Goal: Task Accomplishment & Management: Manage account settings

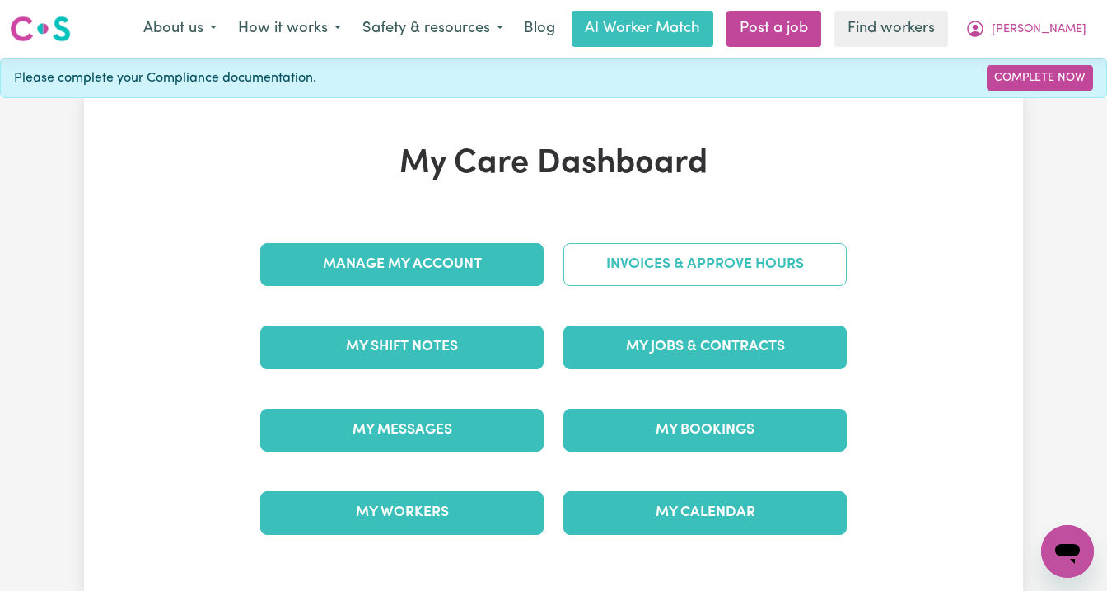
click at [666, 261] on link "Invoices & Approve Hours" at bounding box center [704, 264] width 283 height 43
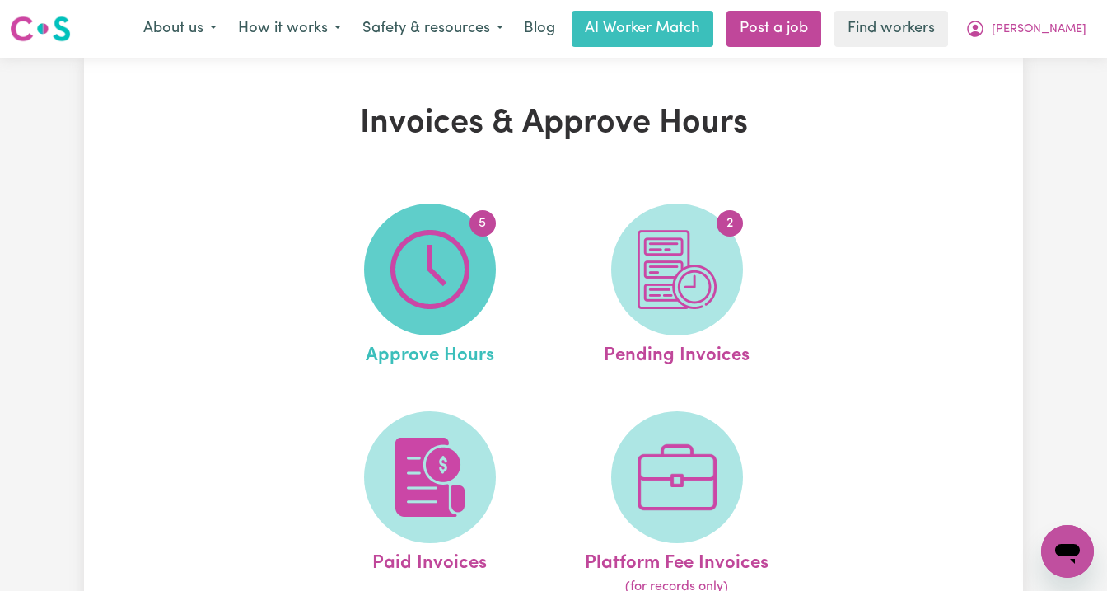
click at [430, 253] on img at bounding box center [429, 269] width 79 height 79
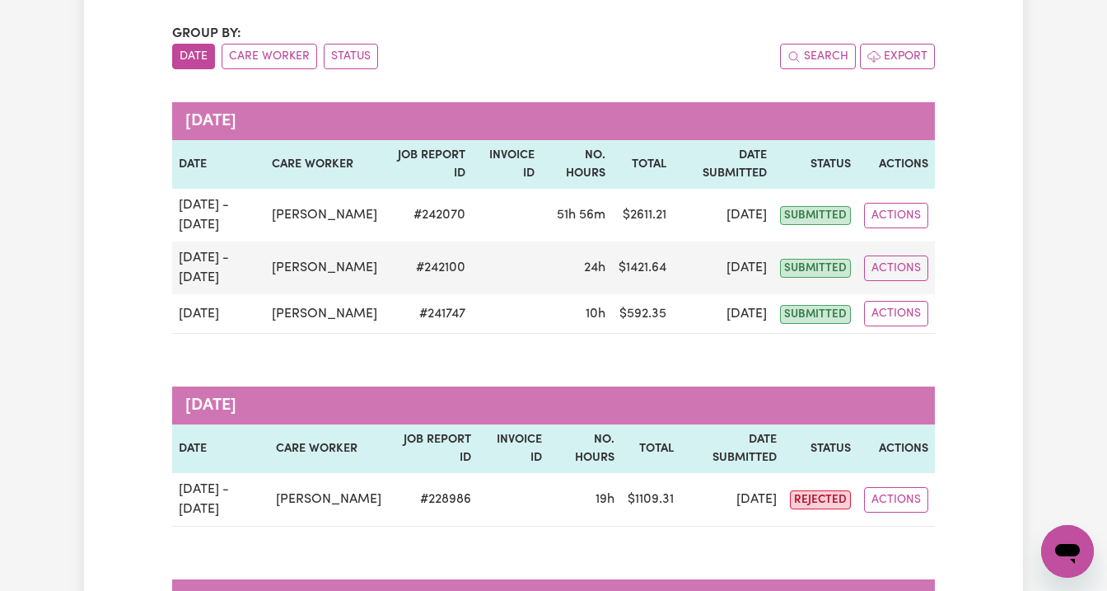
scroll to position [56, 0]
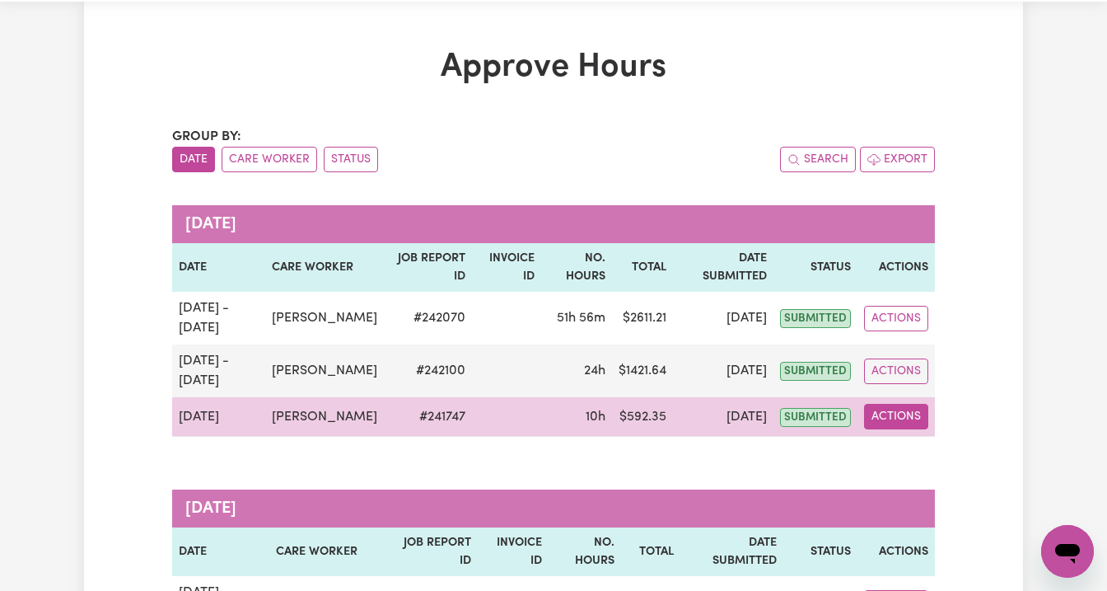
click at [895, 421] on button "Actions" at bounding box center [896, 417] width 64 height 26
click at [899, 455] on link "View Job Report" at bounding box center [935, 454] width 141 height 33
select select "pm"
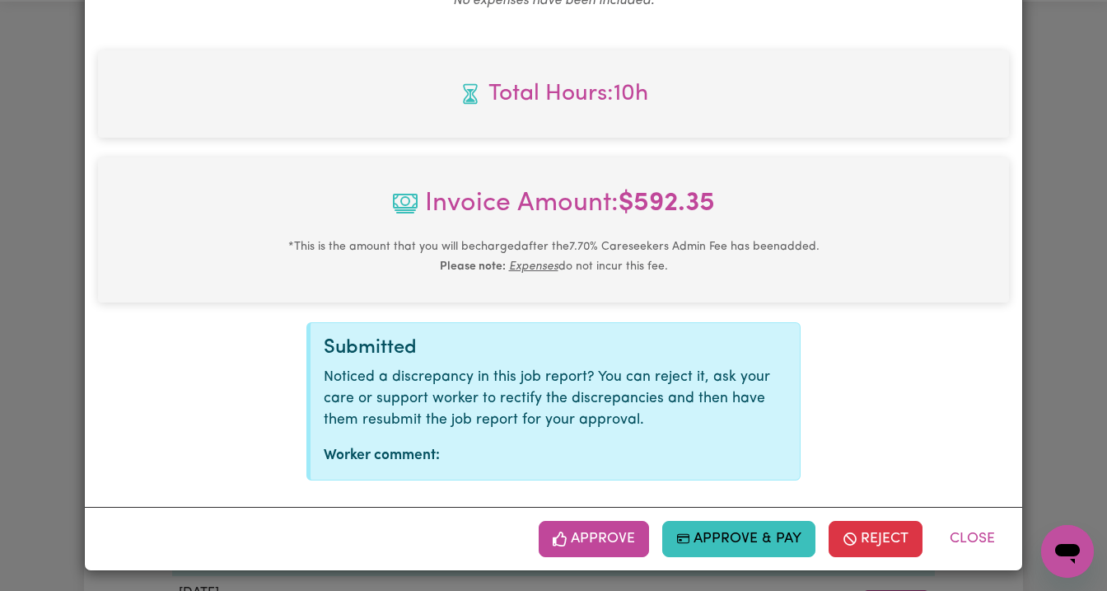
scroll to position [679, 0]
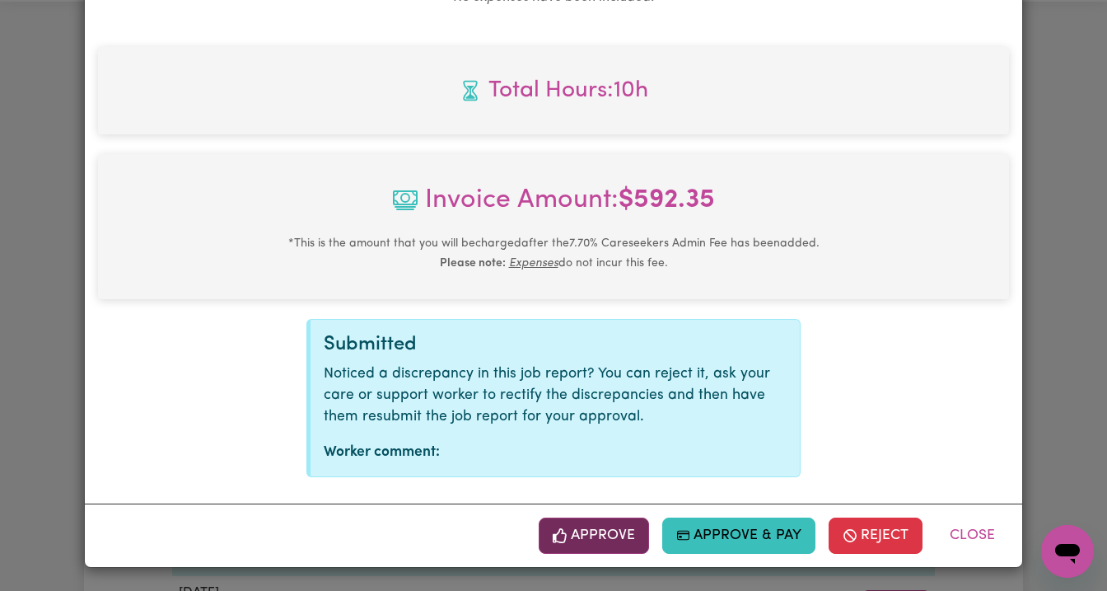
click at [595, 535] on button "Approve" at bounding box center [594, 535] width 110 height 36
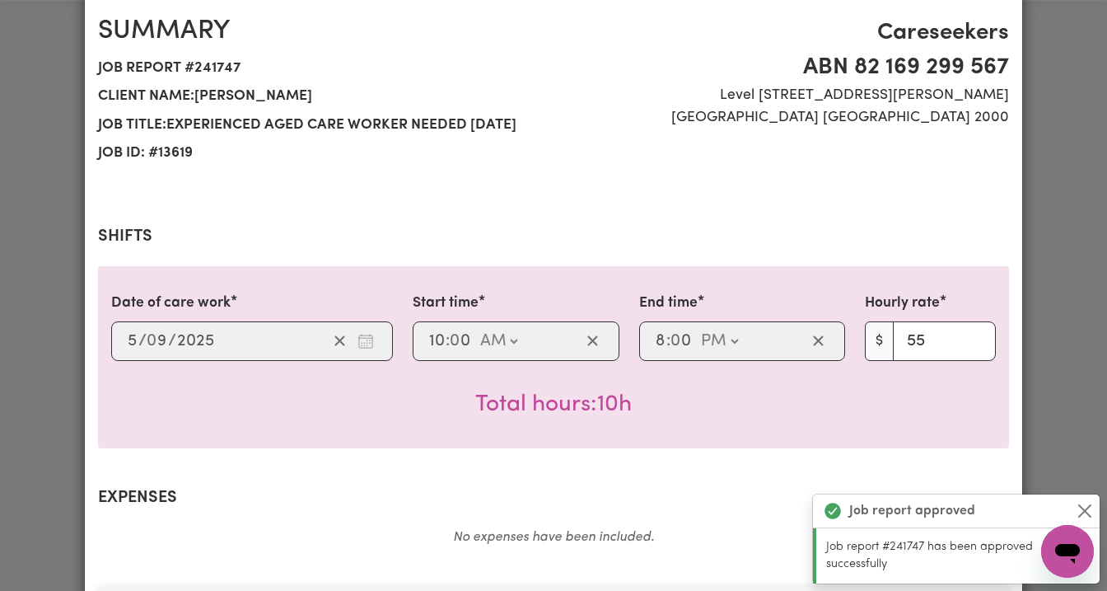
scroll to position [0, 0]
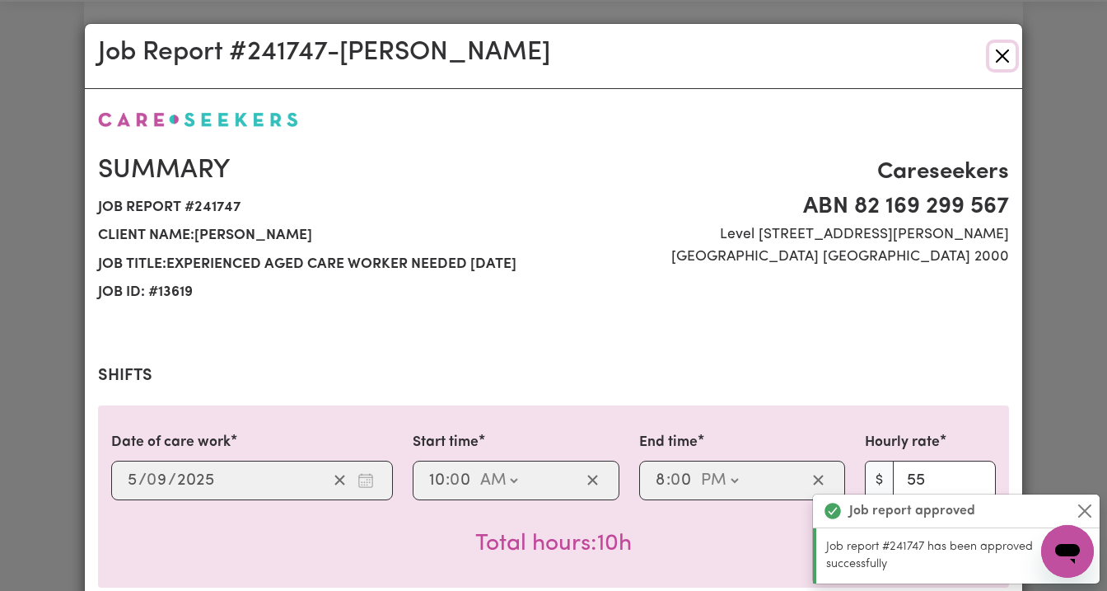
click at [1005, 50] on button "Close" at bounding box center [1002, 56] width 26 height 26
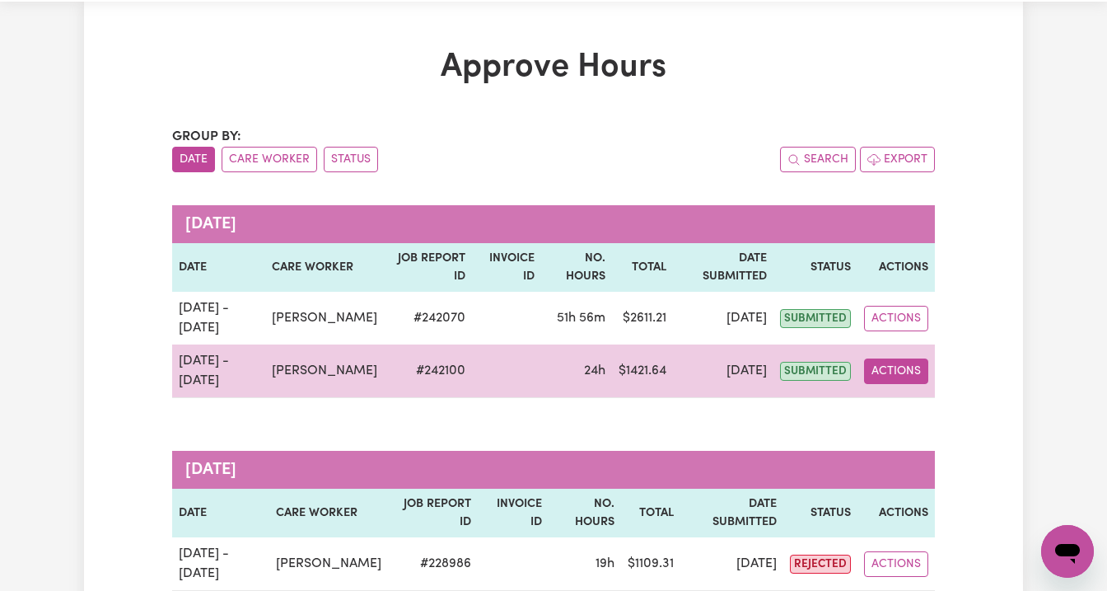
click at [919, 373] on button "Actions" at bounding box center [896, 371] width 64 height 26
click at [910, 407] on link "View Job Report" at bounding box center [935, 409] width 141 height 33
select select "pm"
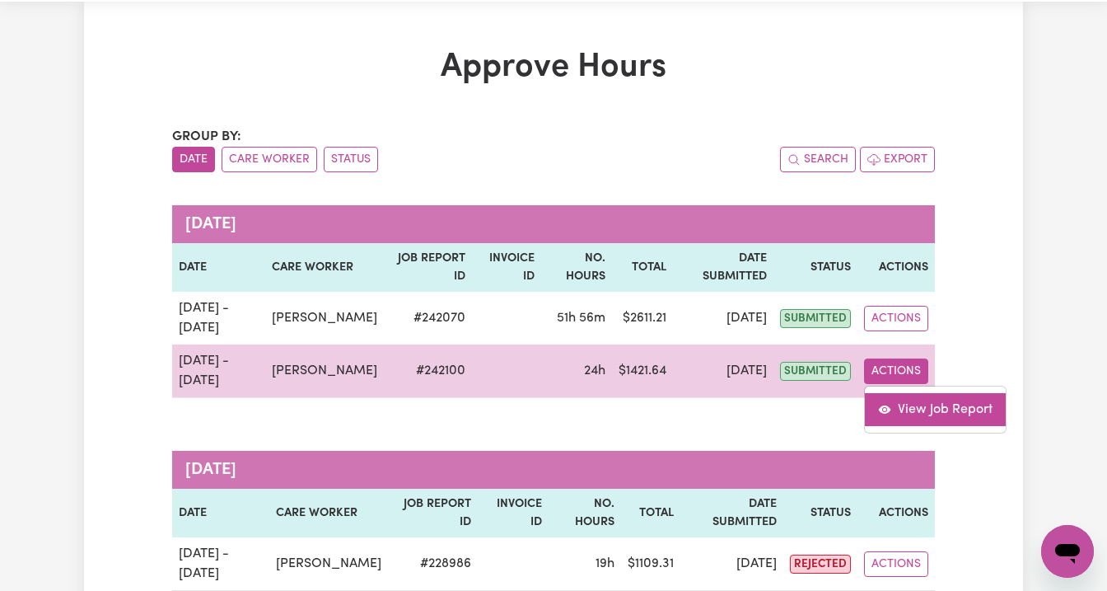
select select "pm"
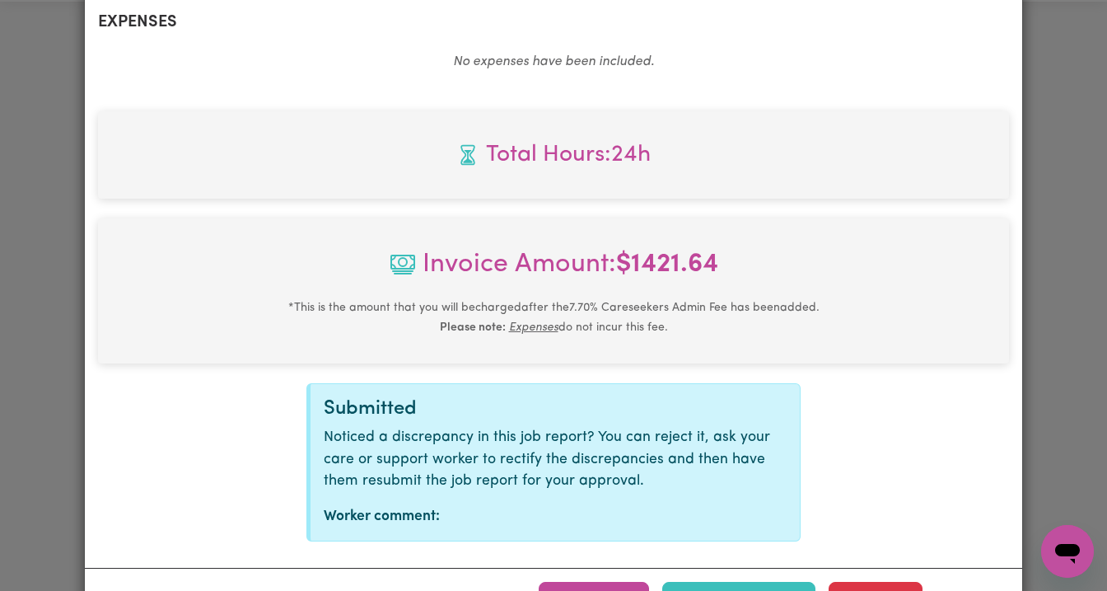
scroll to position [1506, 0]
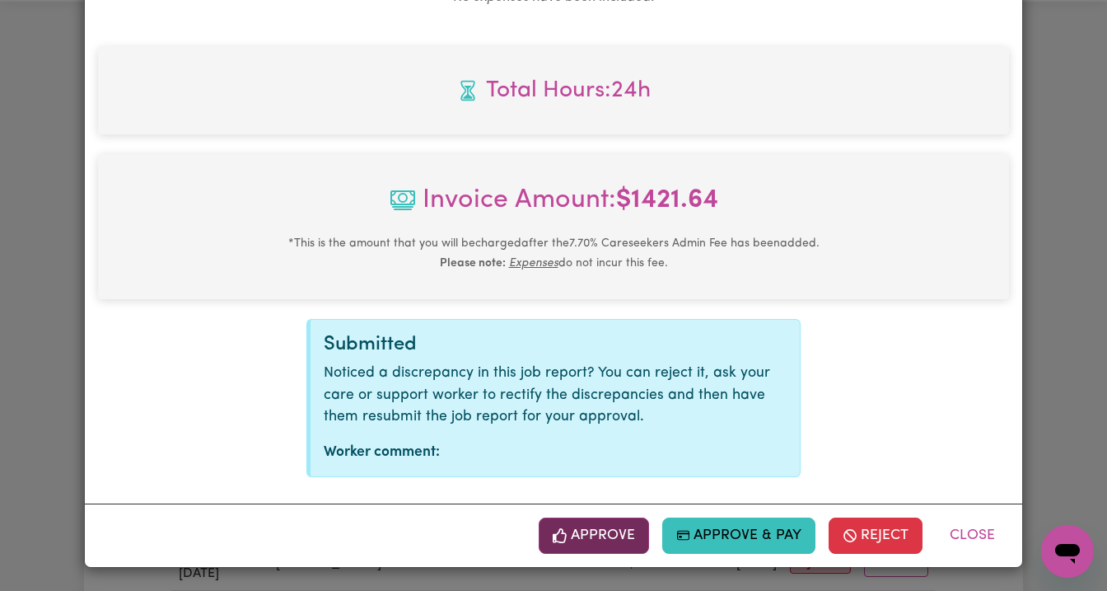
click at [580, 530] on button "Approve" at bounding box center [594, 535] width 110 height 36
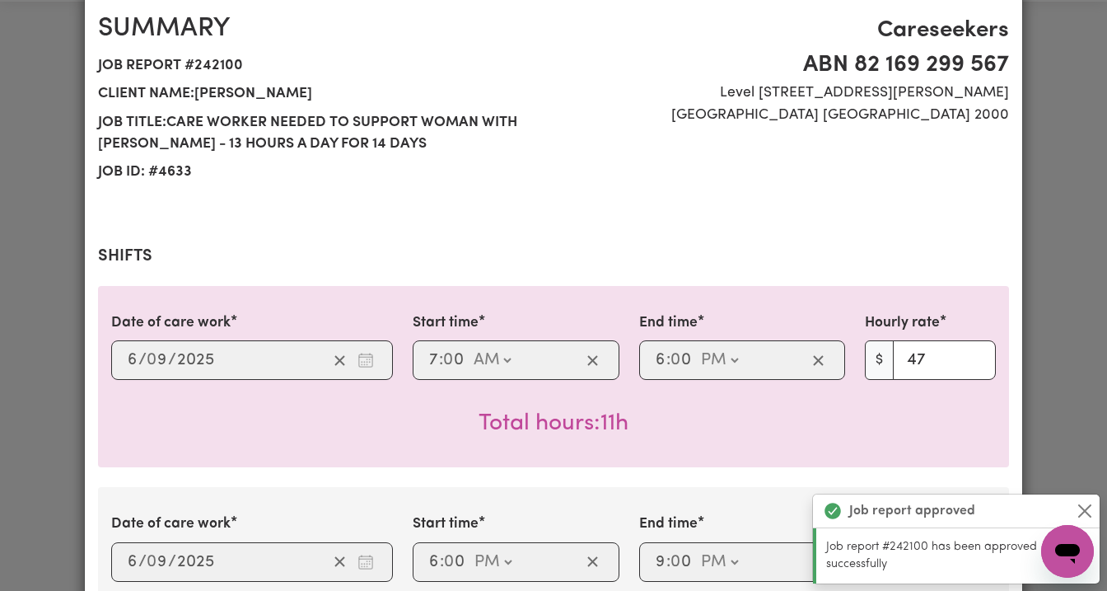
scroll to position [0, 0]
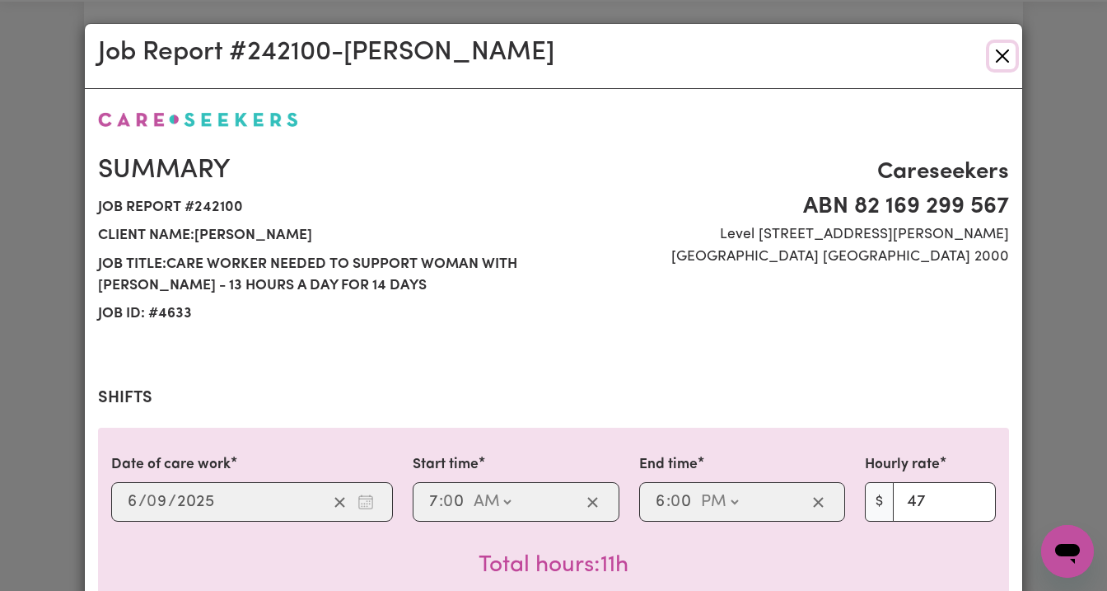
click at [1007, 52] on button "Close" at bounding box center [1002, 56] width 26 height 26
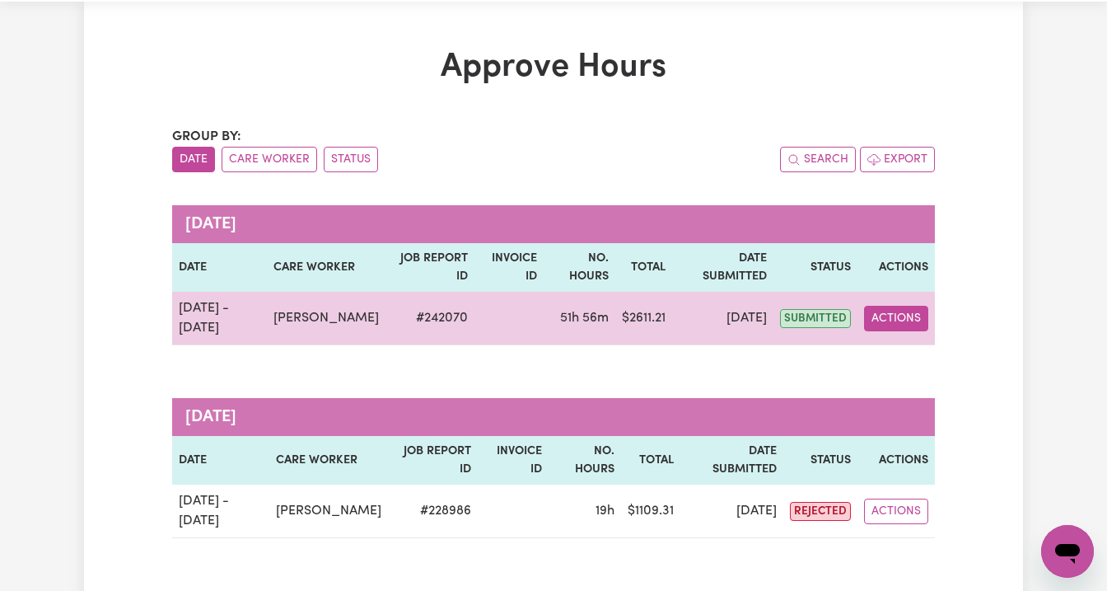
click at [896, 310] on button "Actions" at bounding box center [896, 319] width 64 height 26
click at [903, 348] on link "View Job Report" at bounding box center [935, 356] width 141 height 33
select select "pm"
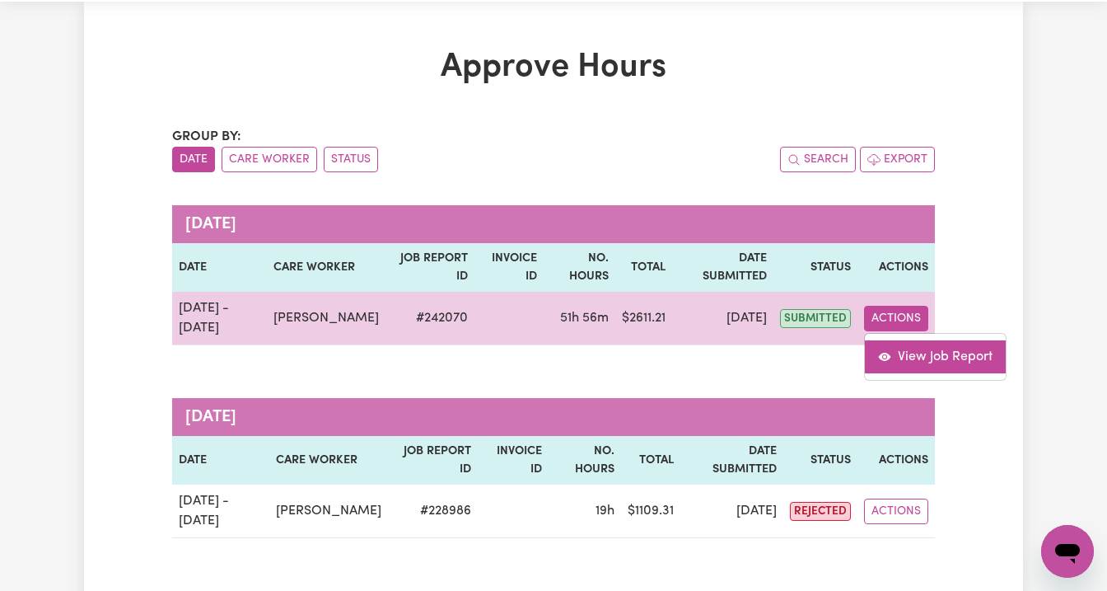
select select "pm"
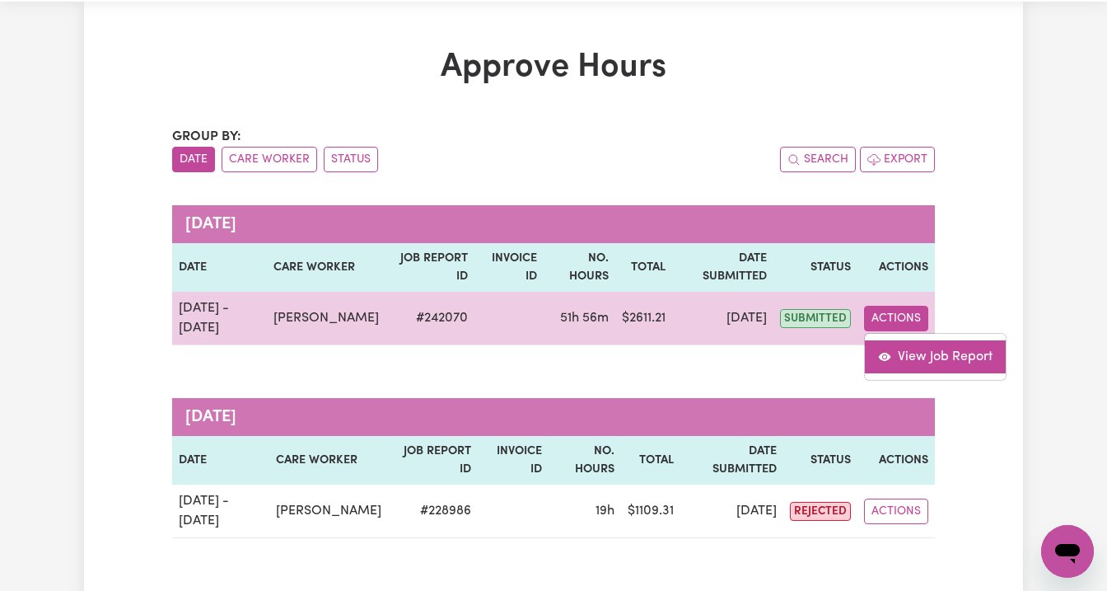
select select "pm"
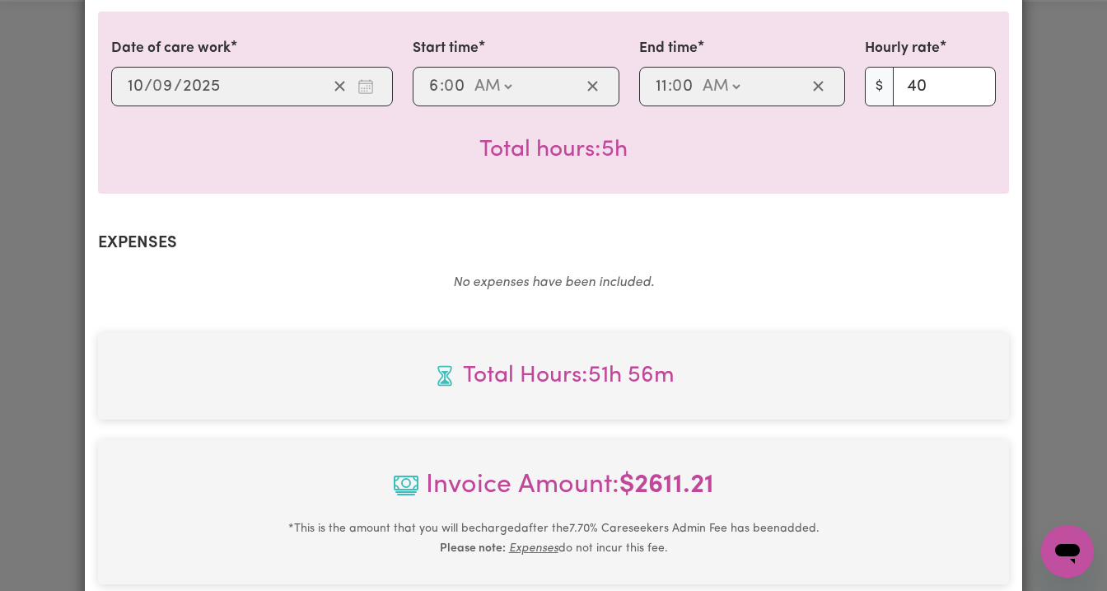
scroll to position [2290, 0]
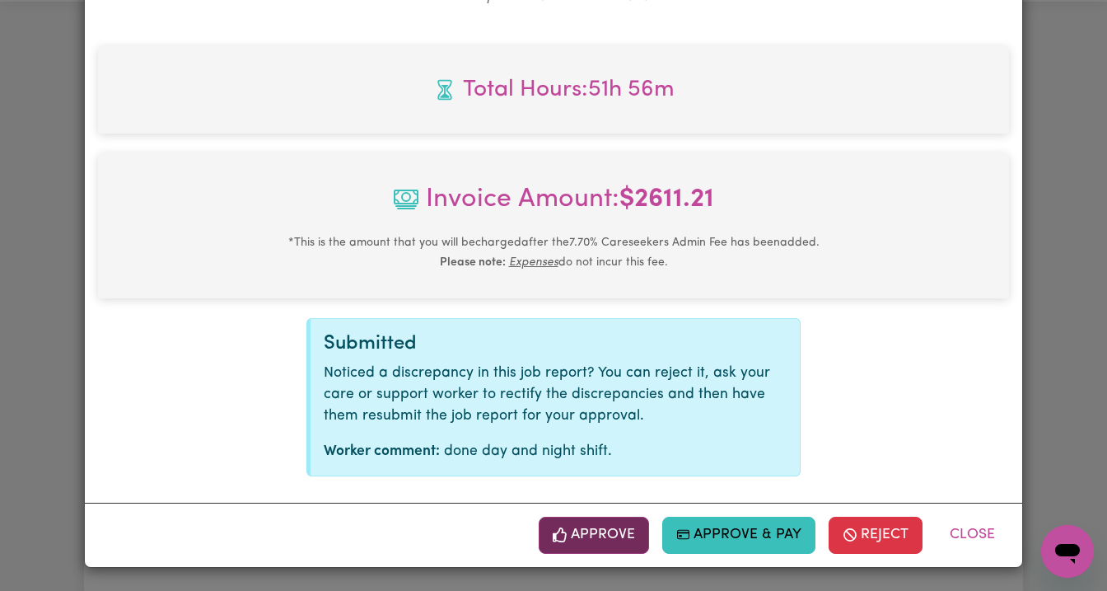
click at [591, 535] on button "Approve" at bounding box center [594, 534] width 110 height 36
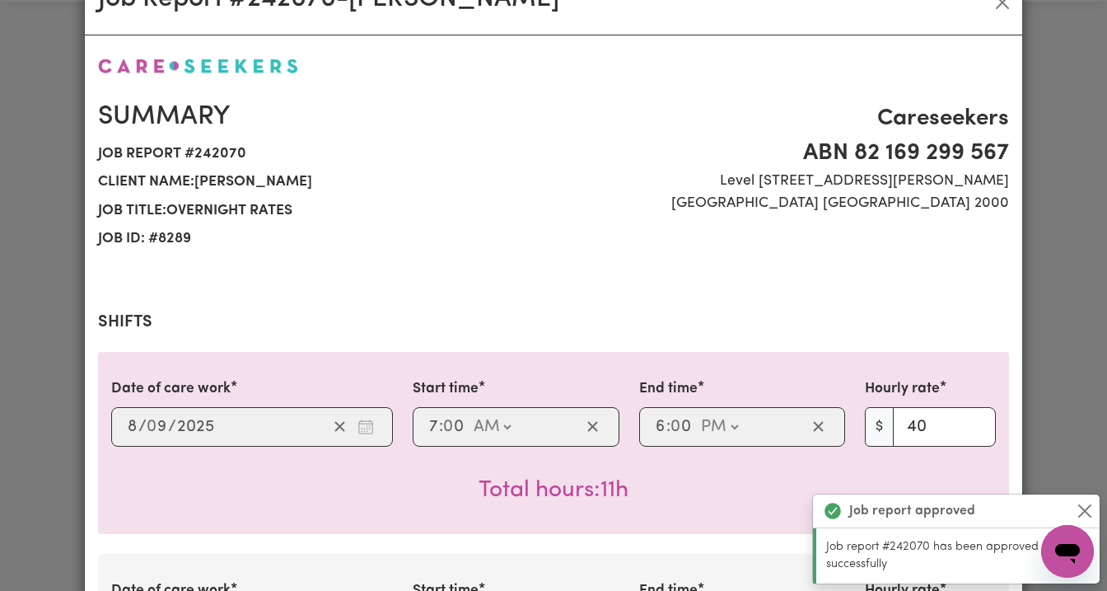
scroll to position [0, 0]
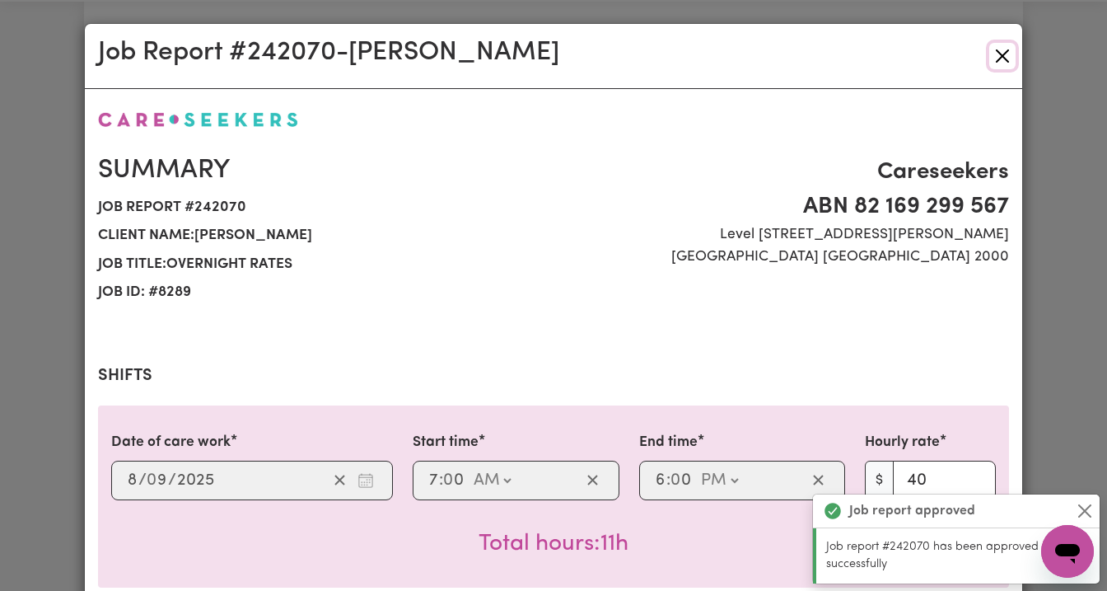
click at [1006, 54] on button "Close" at bounding box center [1002, 56] width 26 height 26
